Goal: Information Seeking & Learning: Understand process/instructions

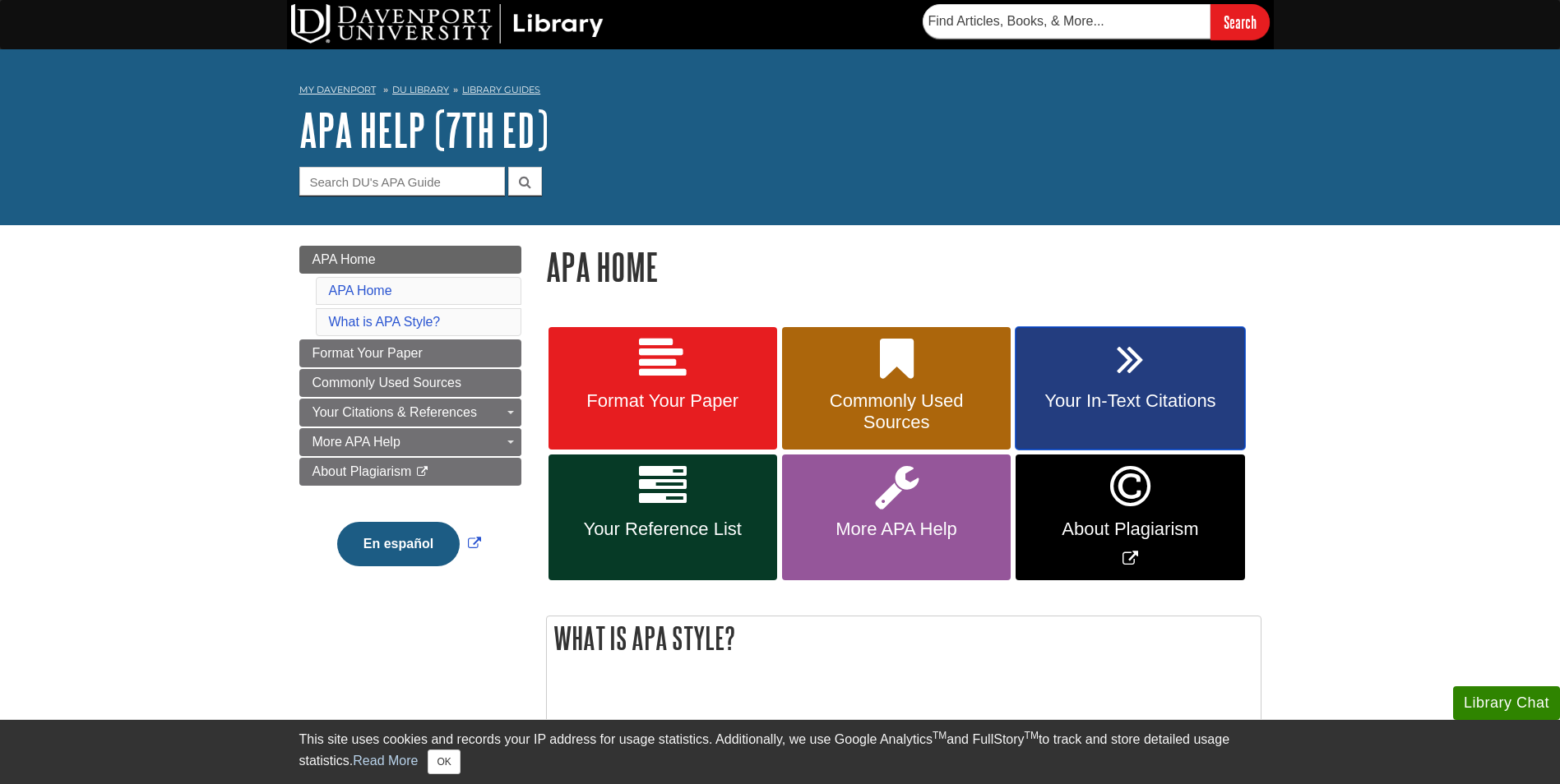
click at [1113, 392] on span "Your In-Text Citations" at bounding box center [1130, 401] width 204 height 21
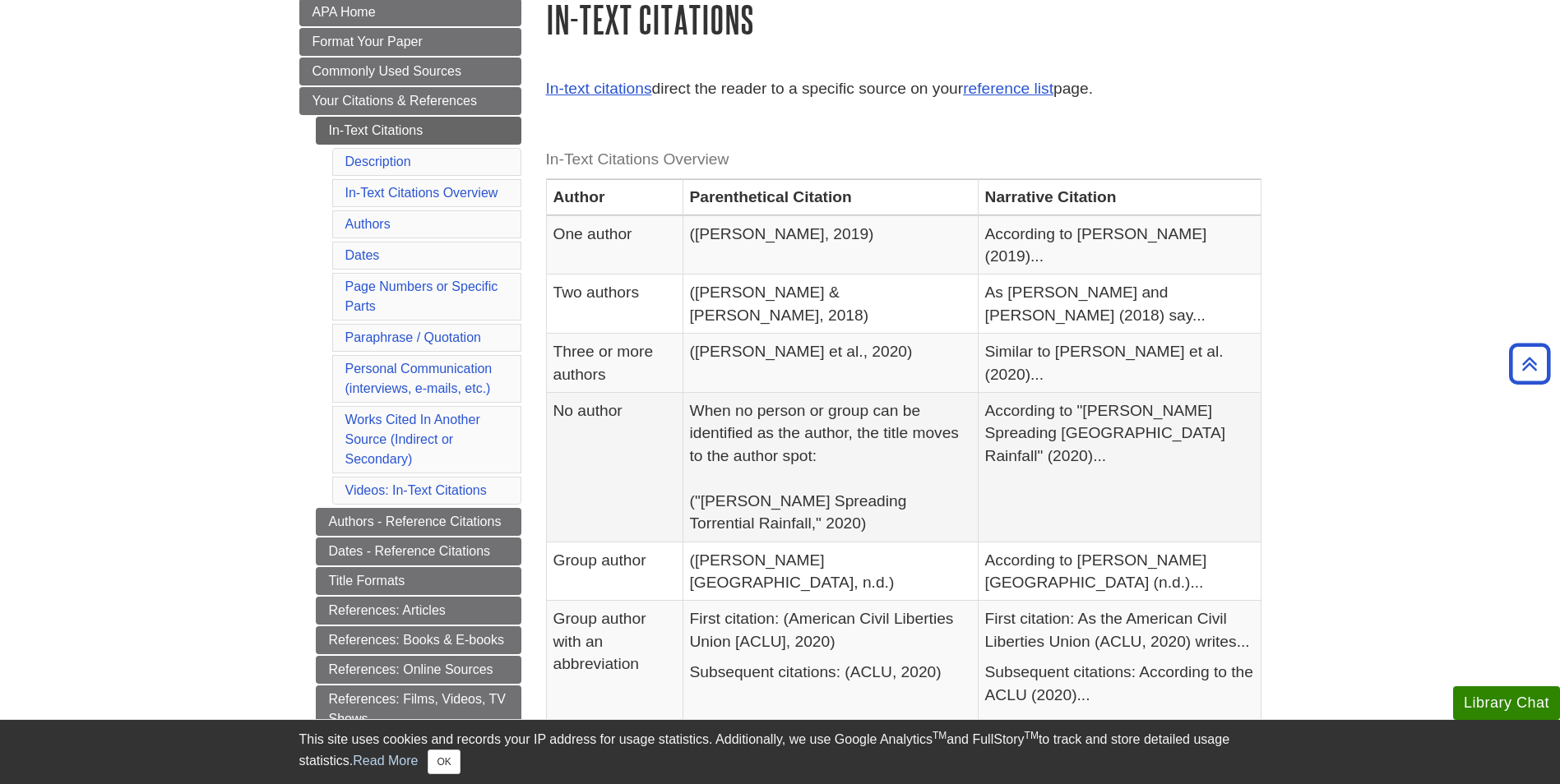
scroll to position [246, 0]
click at [420, 342] on link "Paraphrase / Quotation" at bounding box center [413, 338] width 136 height 14
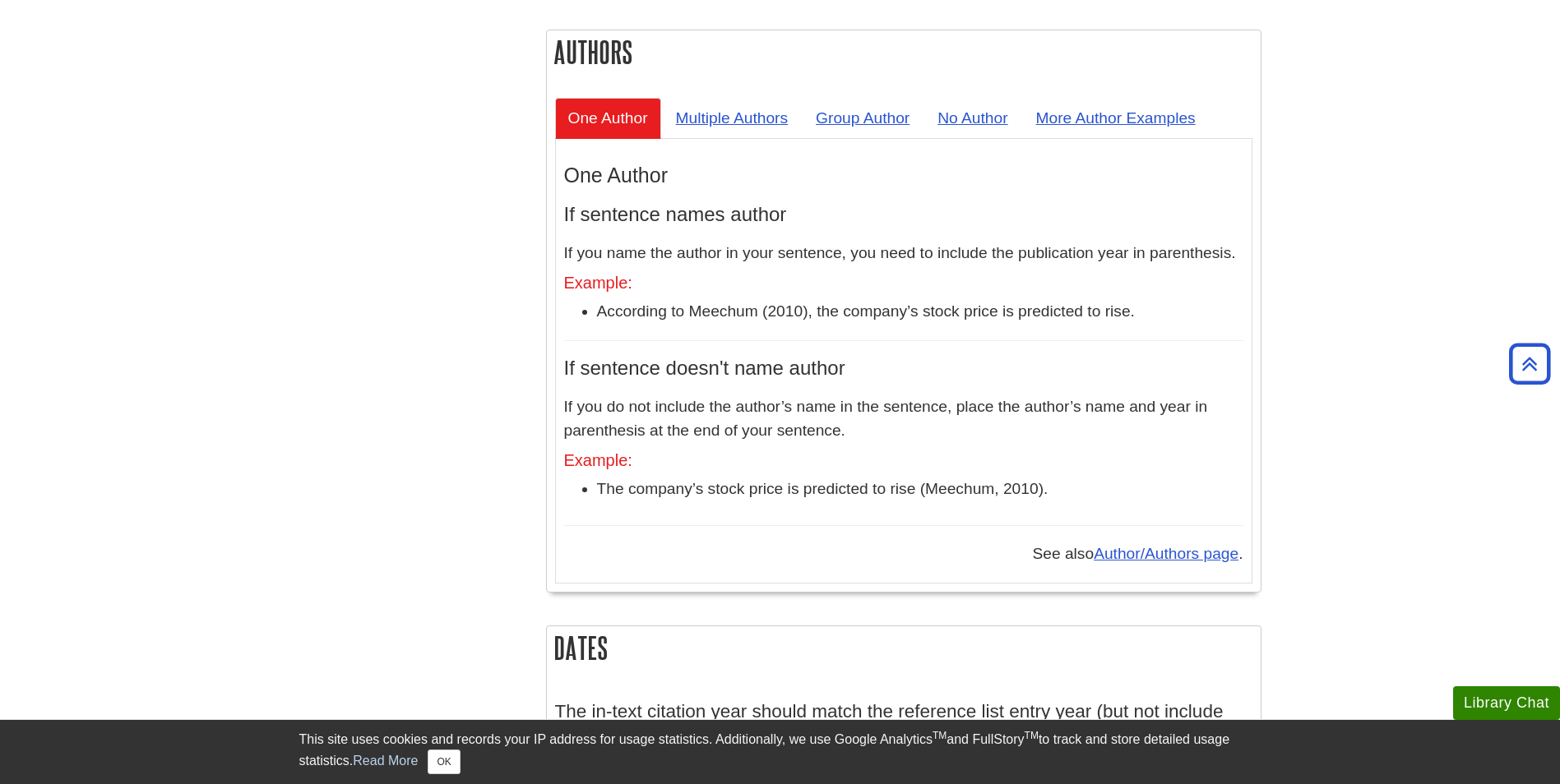
scroll to position [1437, 0]
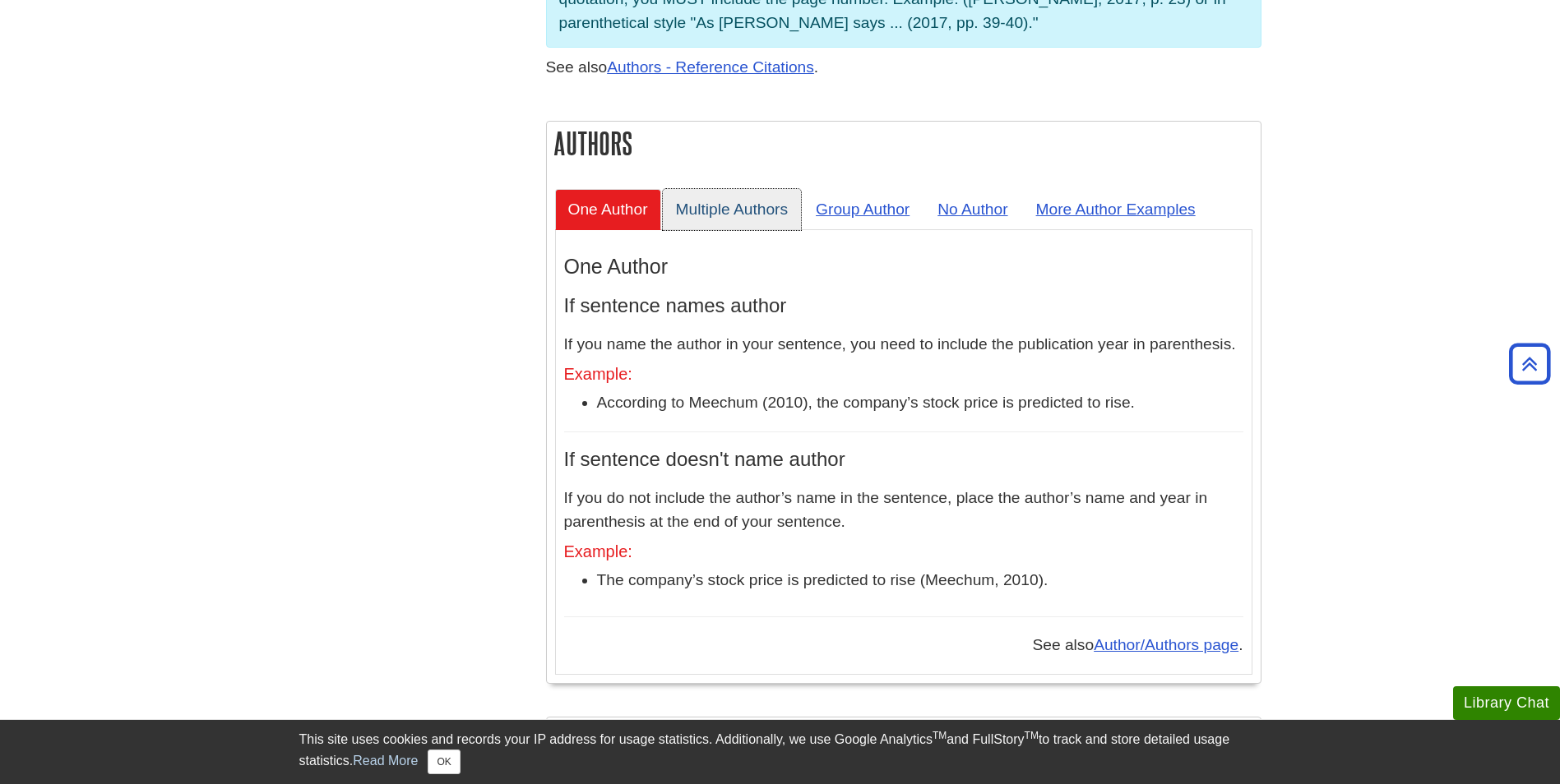
click at [773, 189] on link "Multiple Authors" at bounding box center [732, 208] width 139 height 40
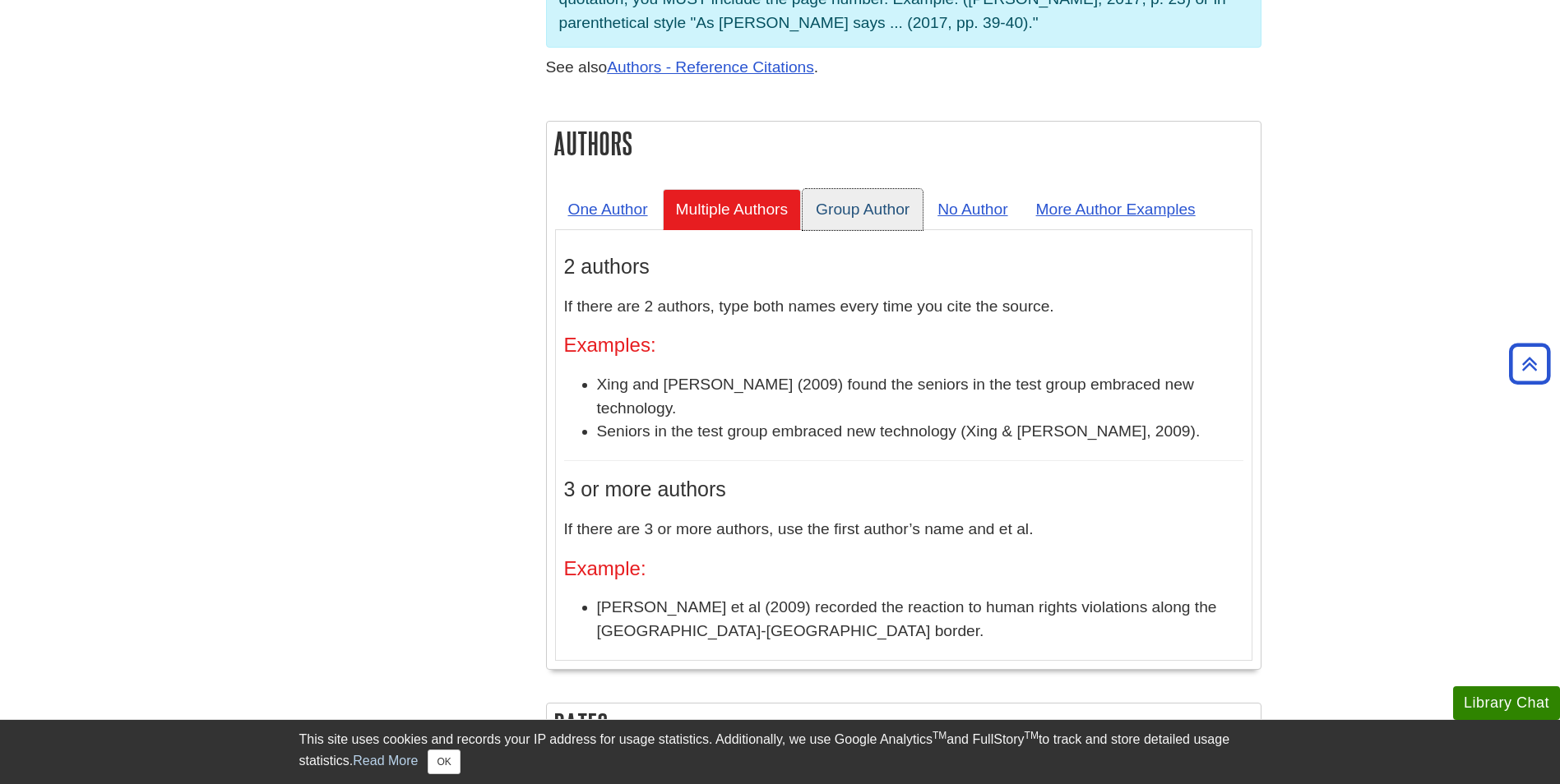
click at [878, 189] on link "Group Author" at bounding box center [862, 208] width 120 height 40
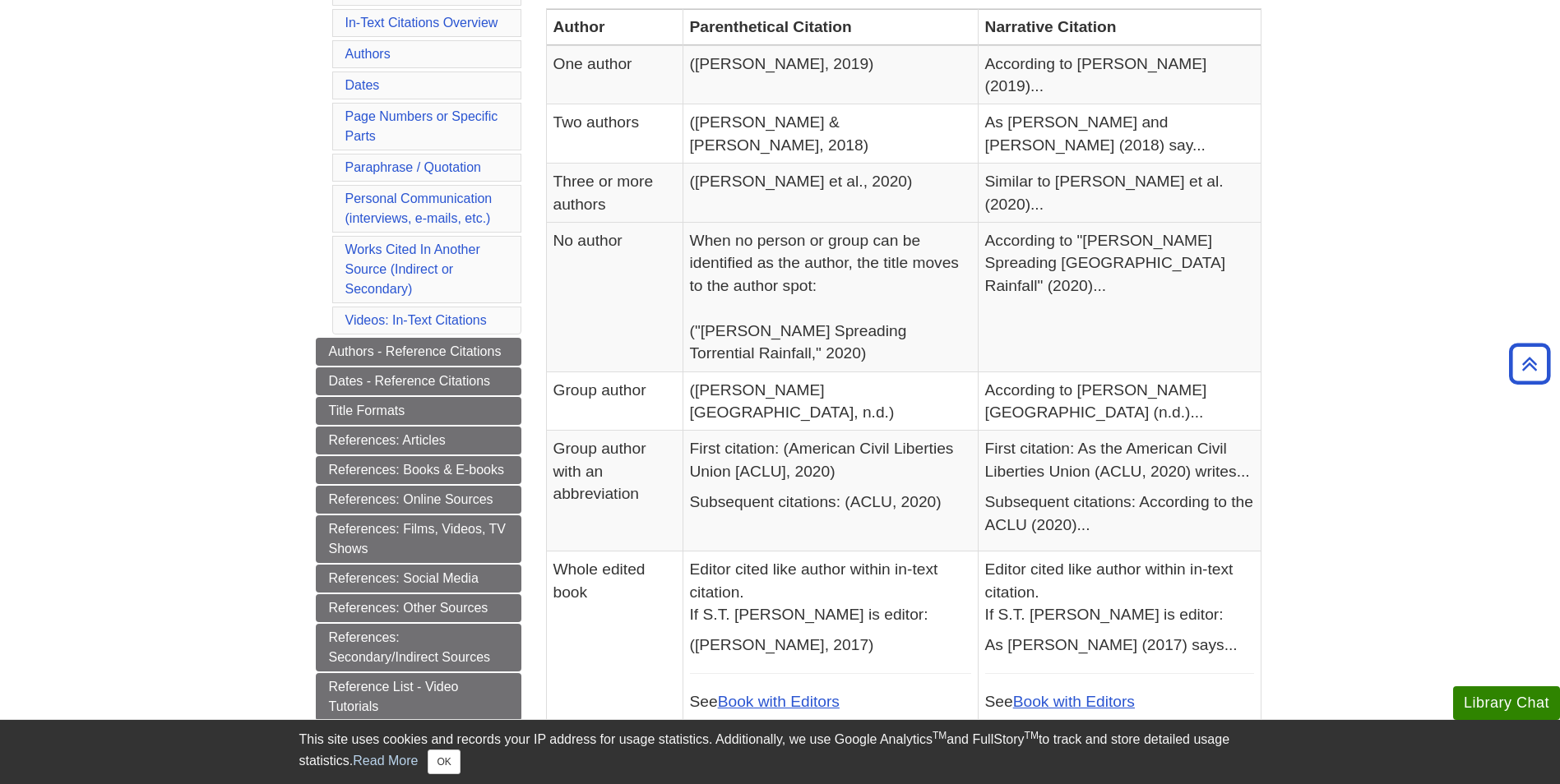
scroll to position [369, 0]
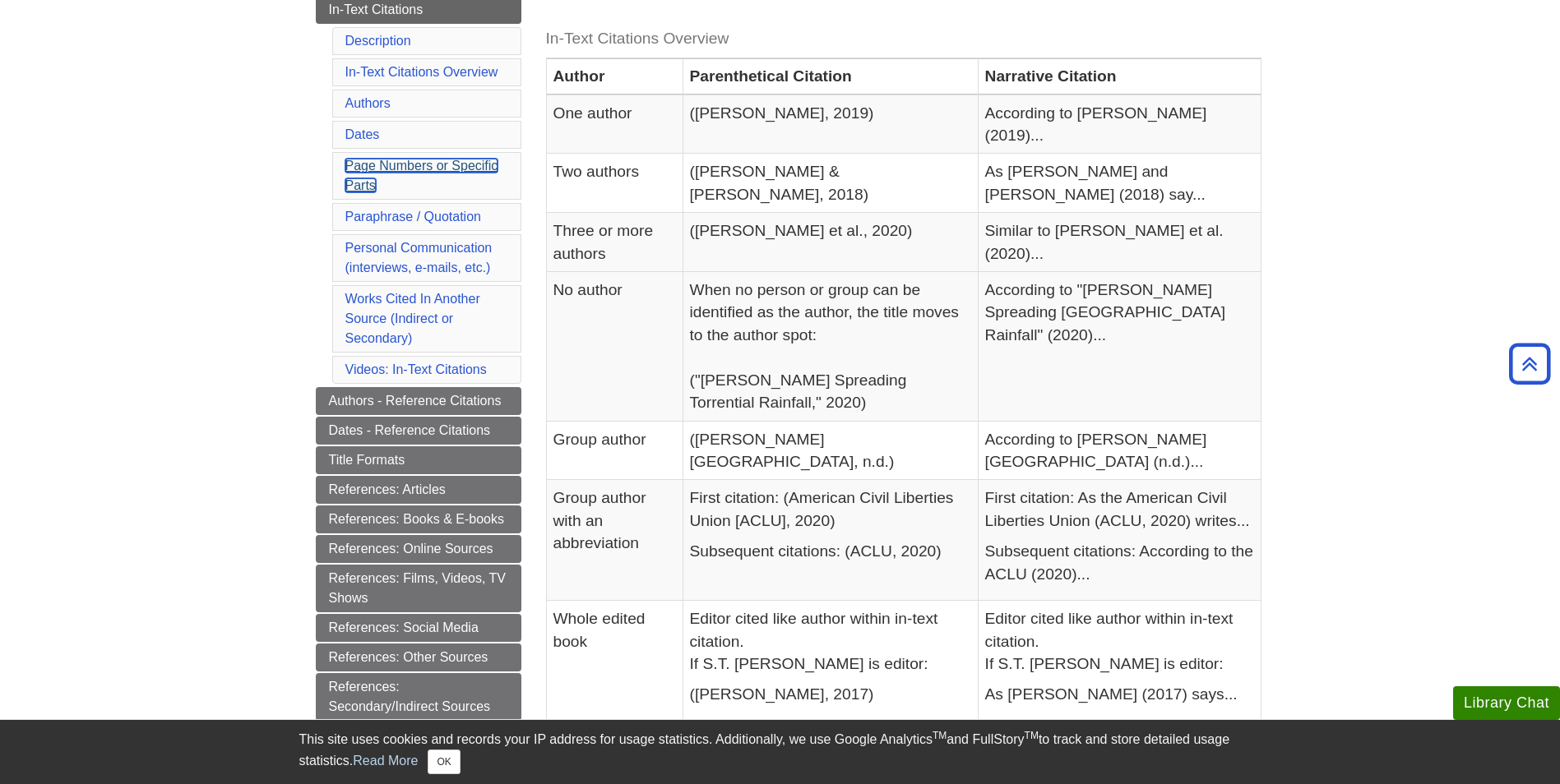
click at [447, 165] on link "Page Numbers or Specific Parts" at bounding box center [422, 175] width 153 height 34
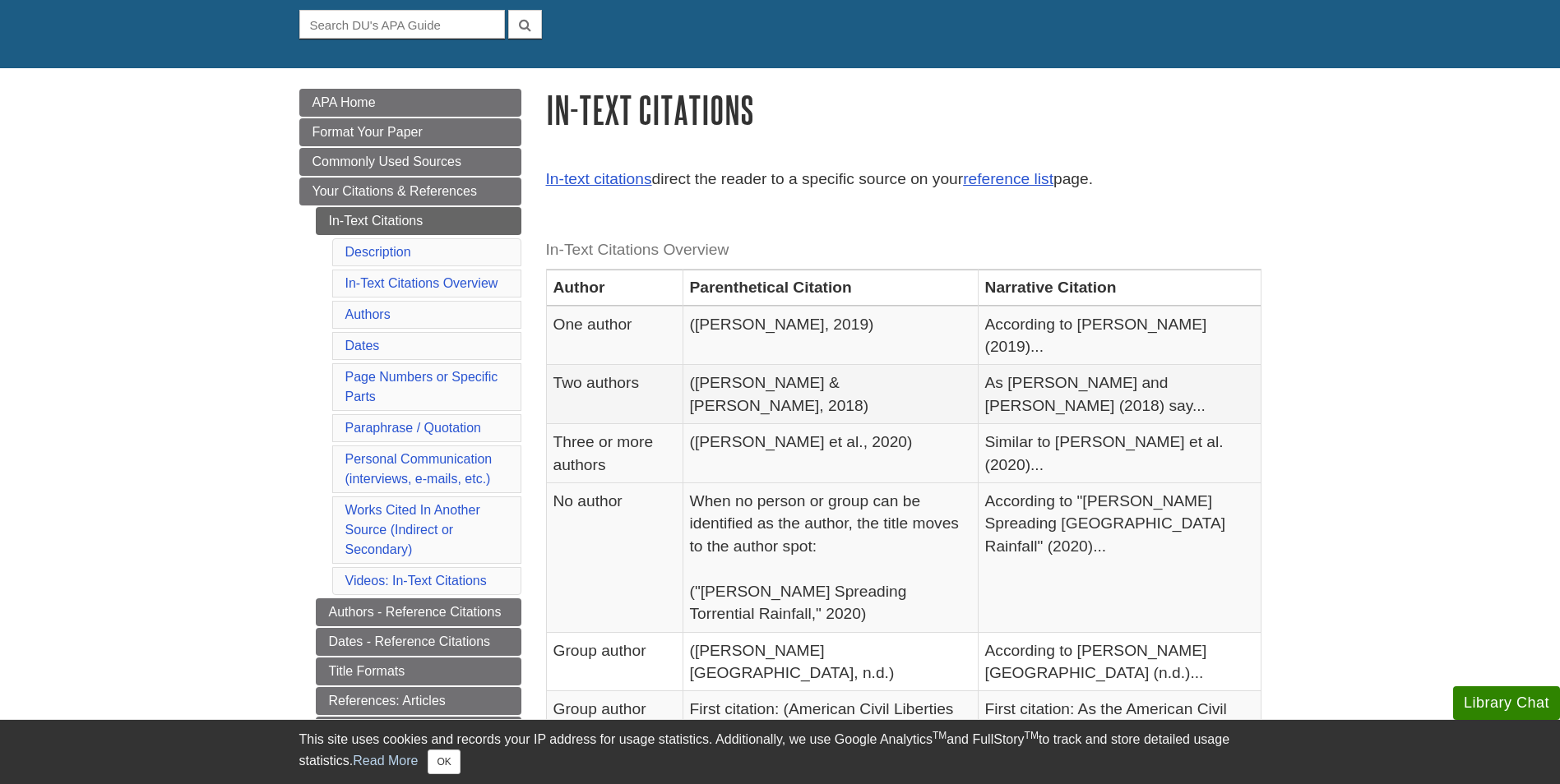
scroll to position [165, 0]
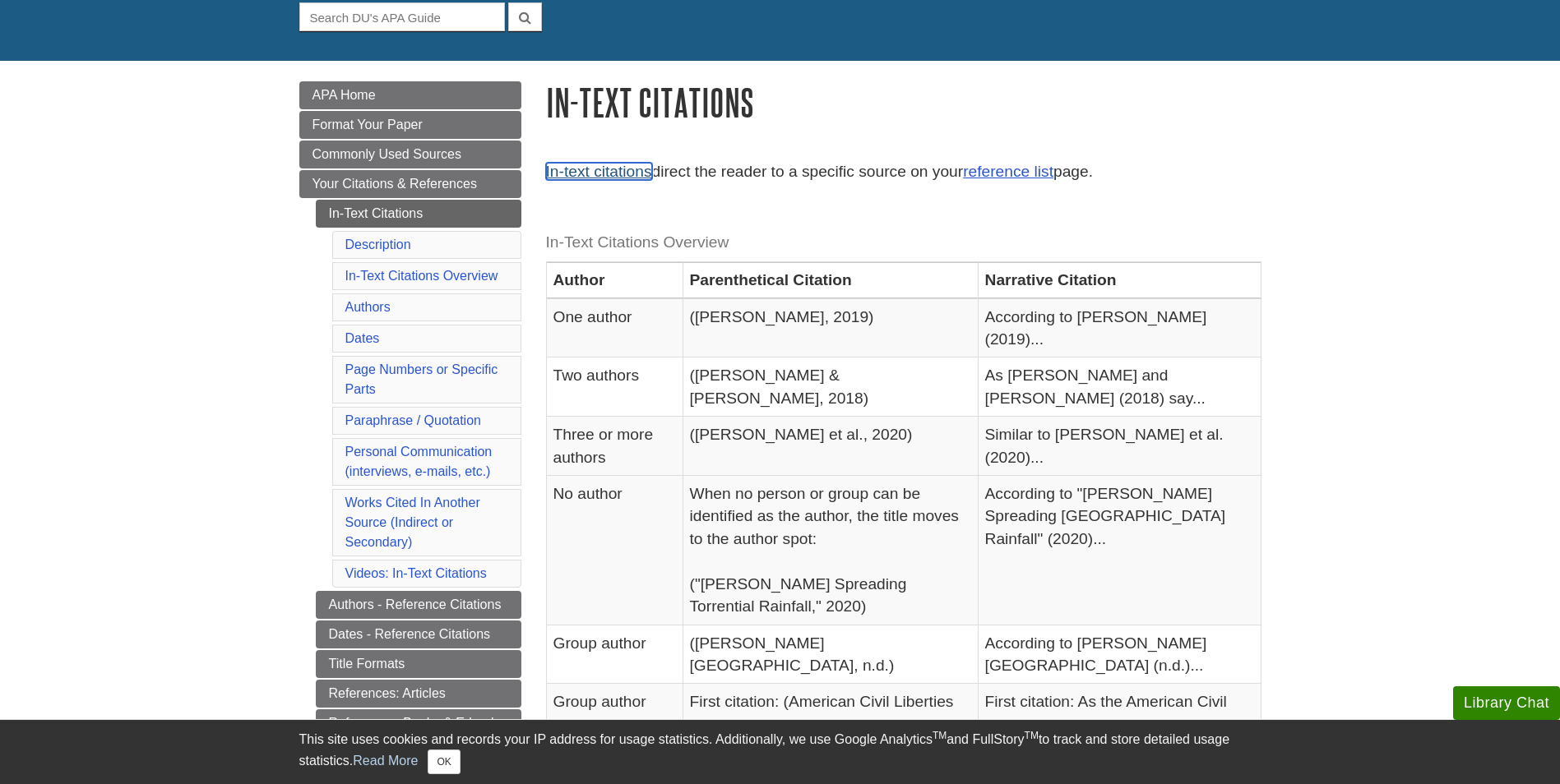
click at [604, 176] on link "In-text citations" at bounding box center [599, 171] width 106 height 17
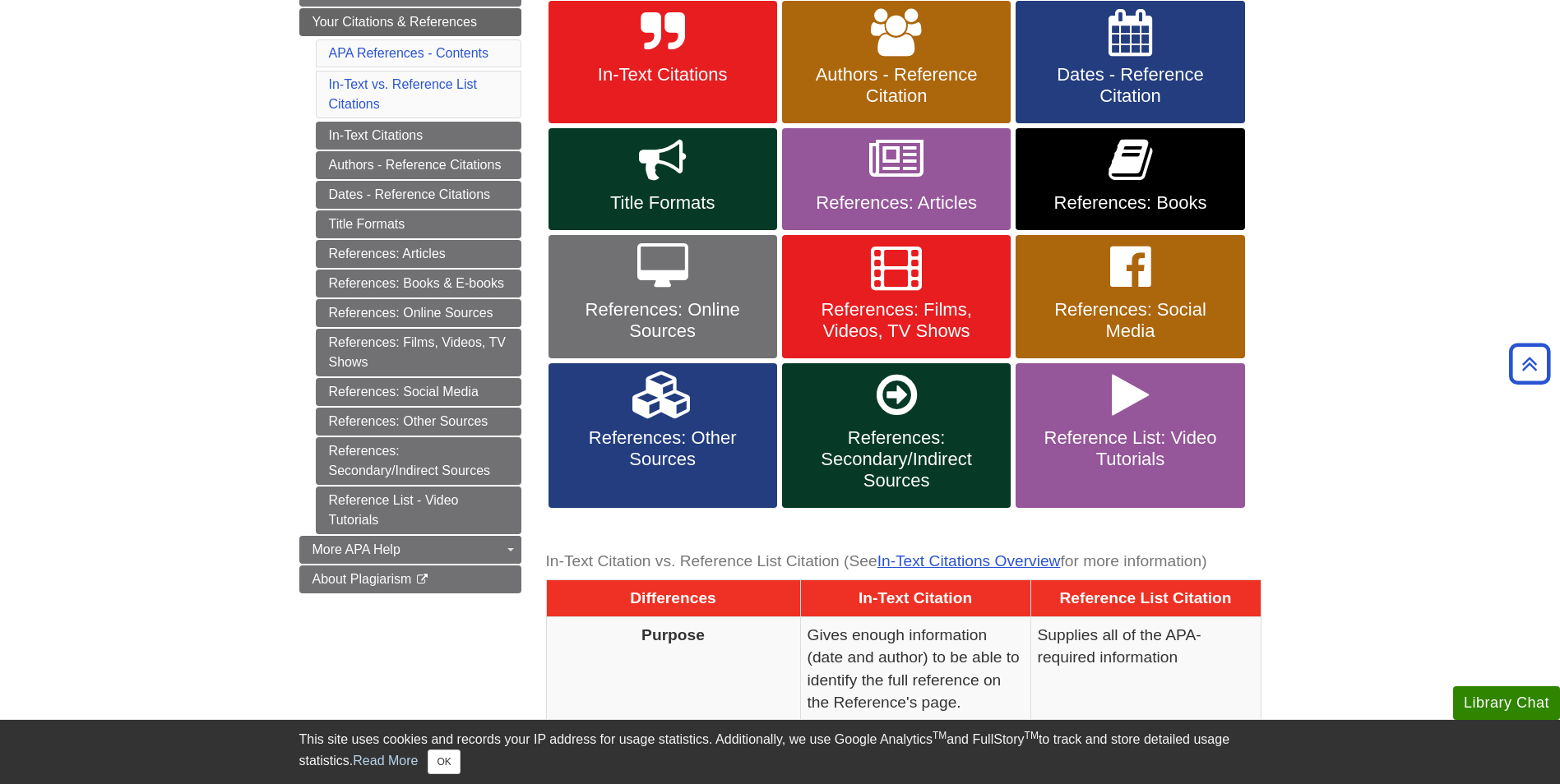
scroll to position [48, 0]
